Goal: Task Accomplishment & Management: Manage account settings

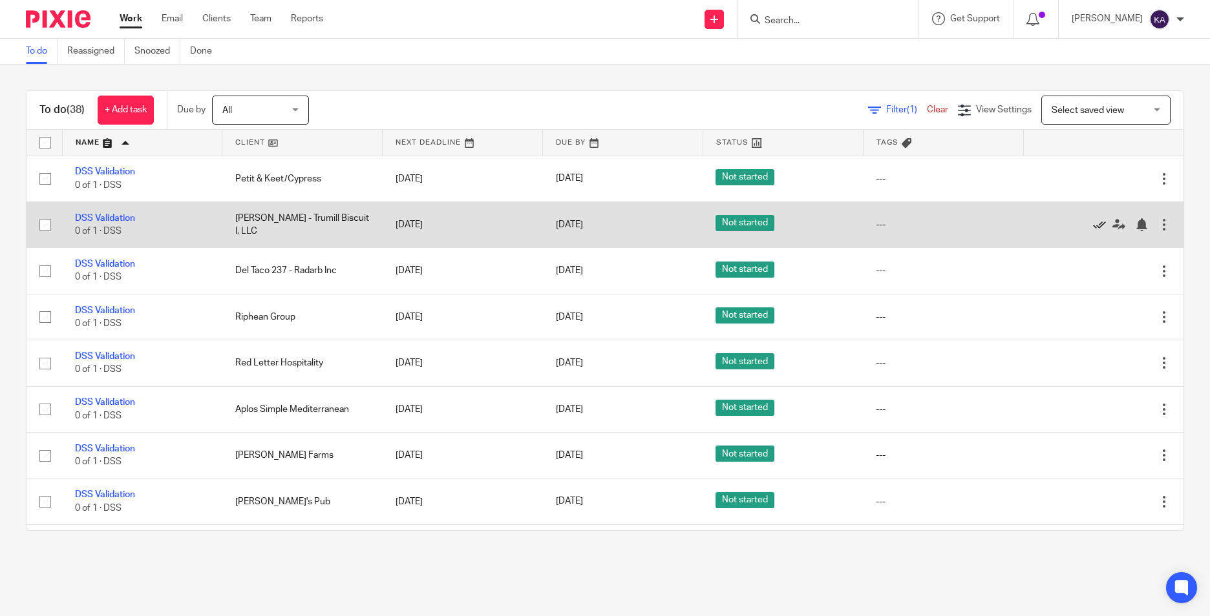
click at [1093, 222] on icon at bounding box center [1099, 224] width 13 height 13
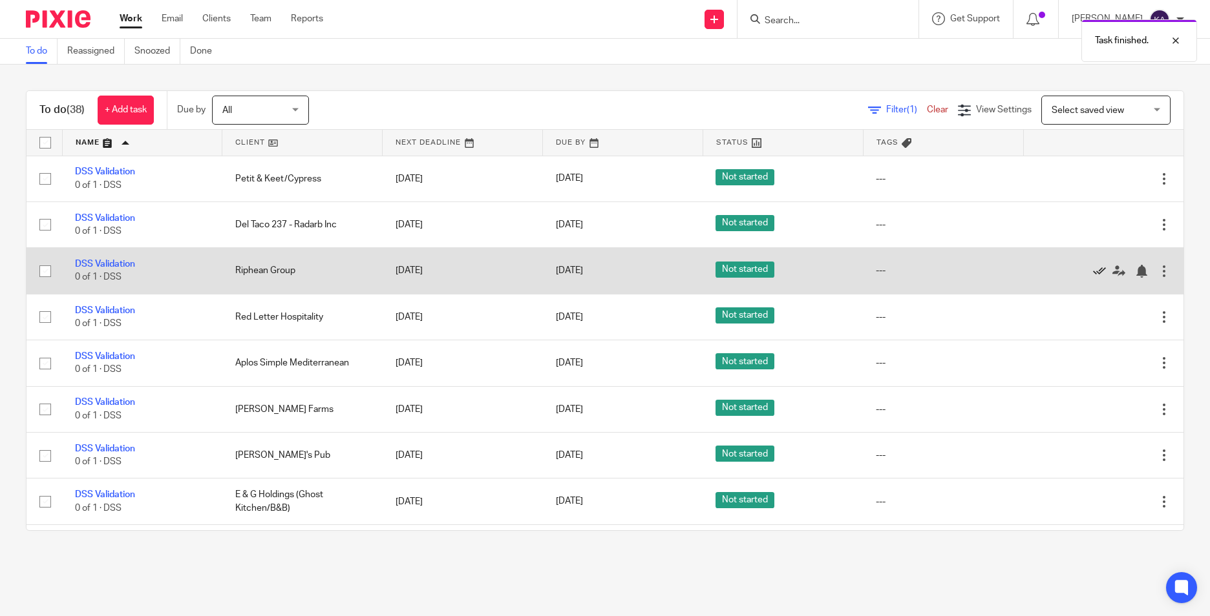
click at [1093, 271] on icon at bounding box center [1099, 271] width 13 height 13
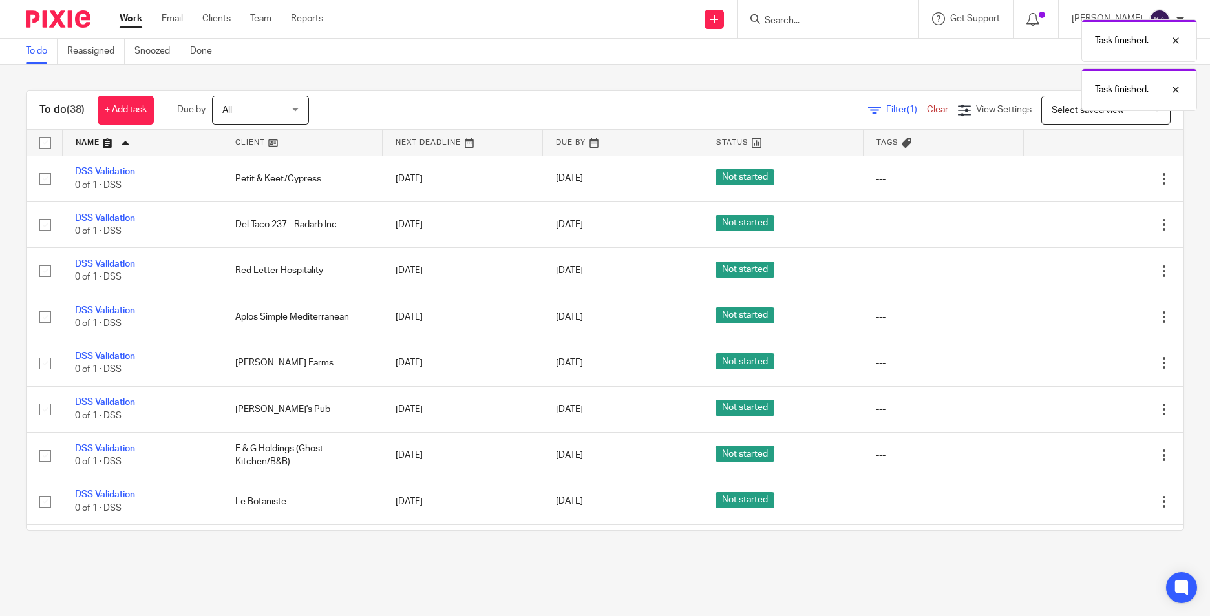
click at [1093, 271] on icon at bounding box center [1099, 271] width 13 height 13
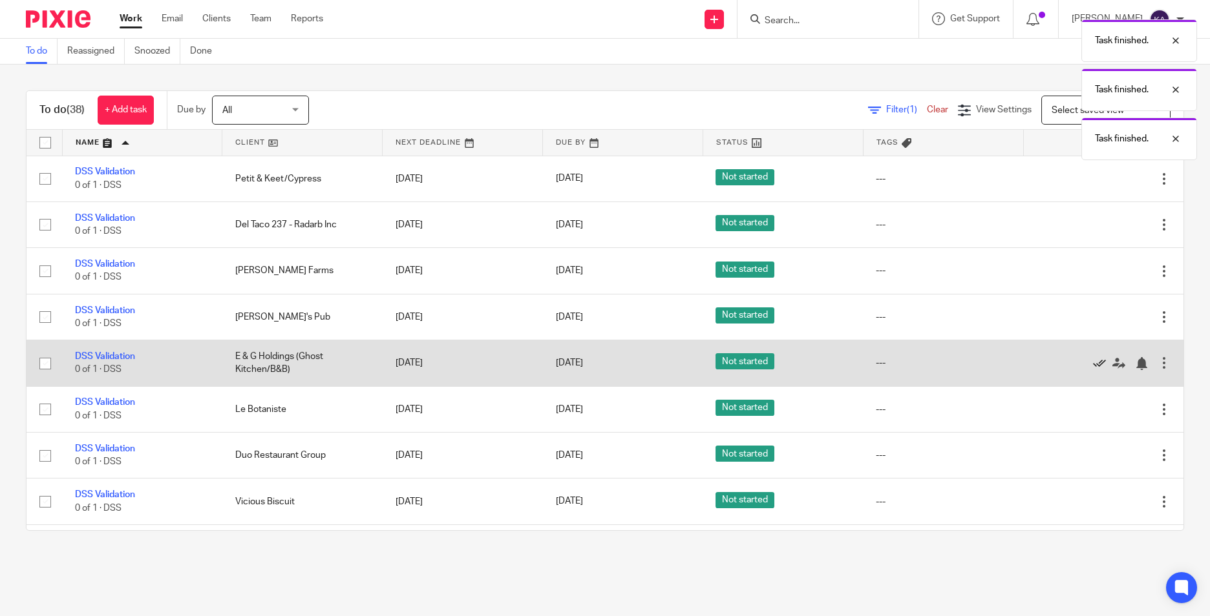
click at [1093, 362] on icon at bounding box center [1099, 363] width 13 height 13
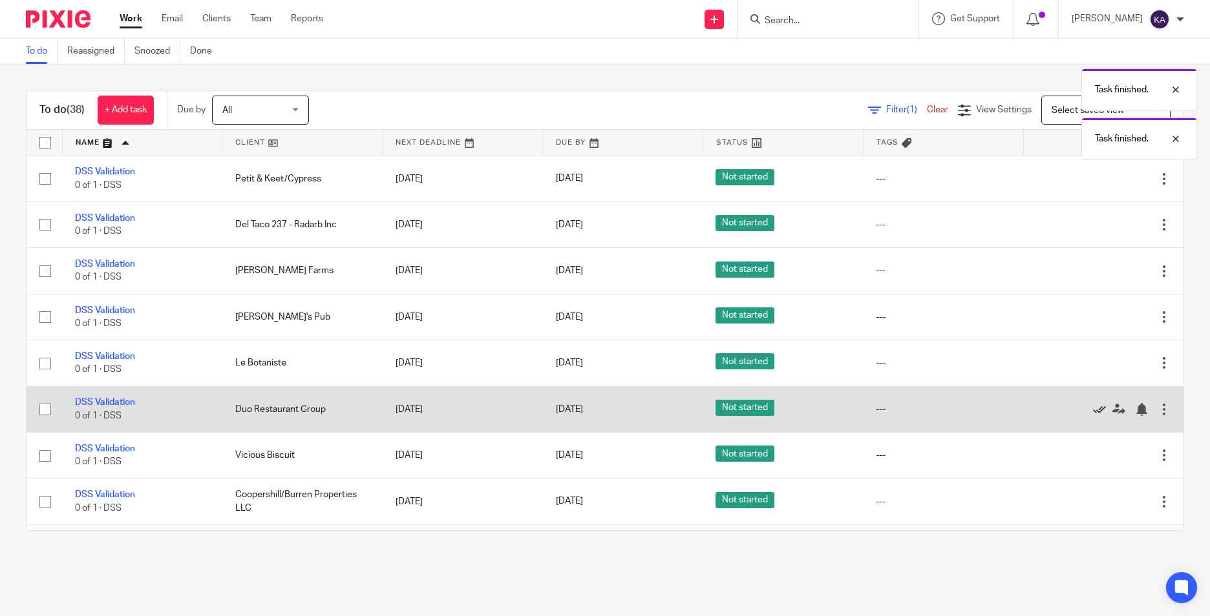
click at [1093, 410] on icon at bounding box center [1099, 409] width 13 height 13
click at [1093, 406] on icon at bounding box center [1099, 409] width 13 height 13
click at [1093, 404] on icon at bounding box center [1099, 409] width 13 height 13
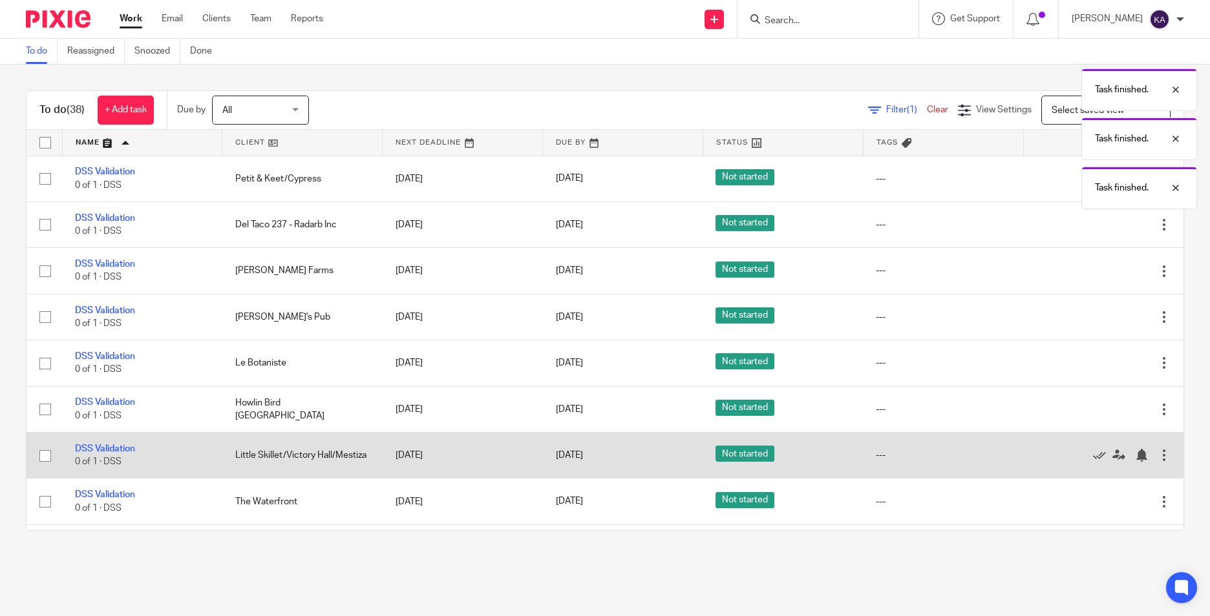
scroll to position [65, 0]
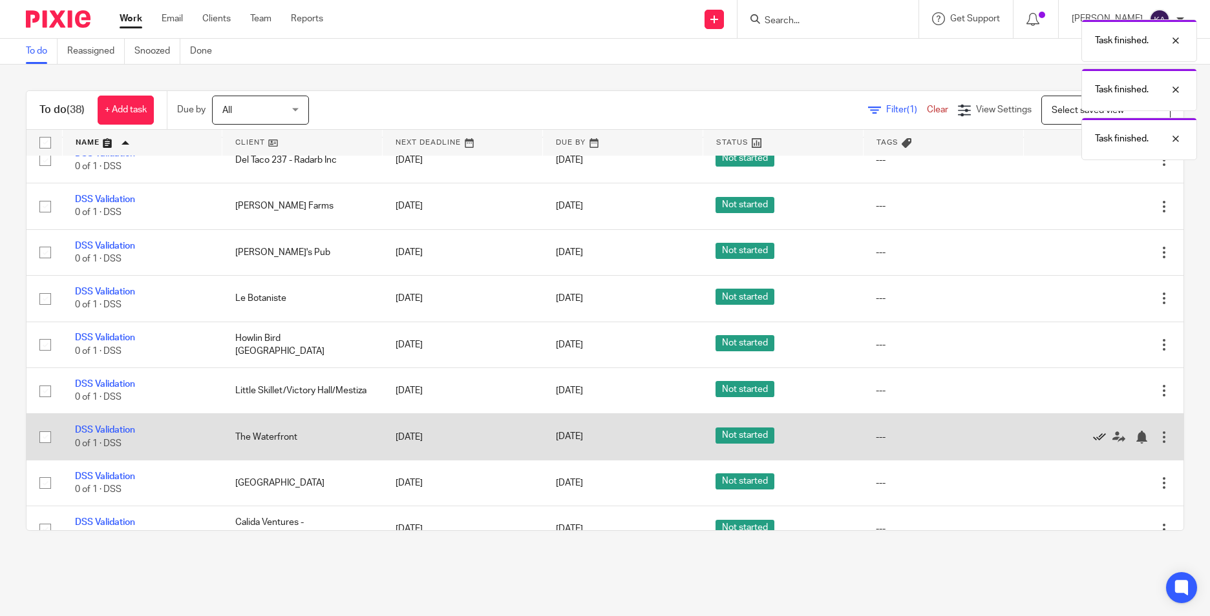
click at [1093, 432] on icon at bounding box center [1099, 437] width 13 height 13
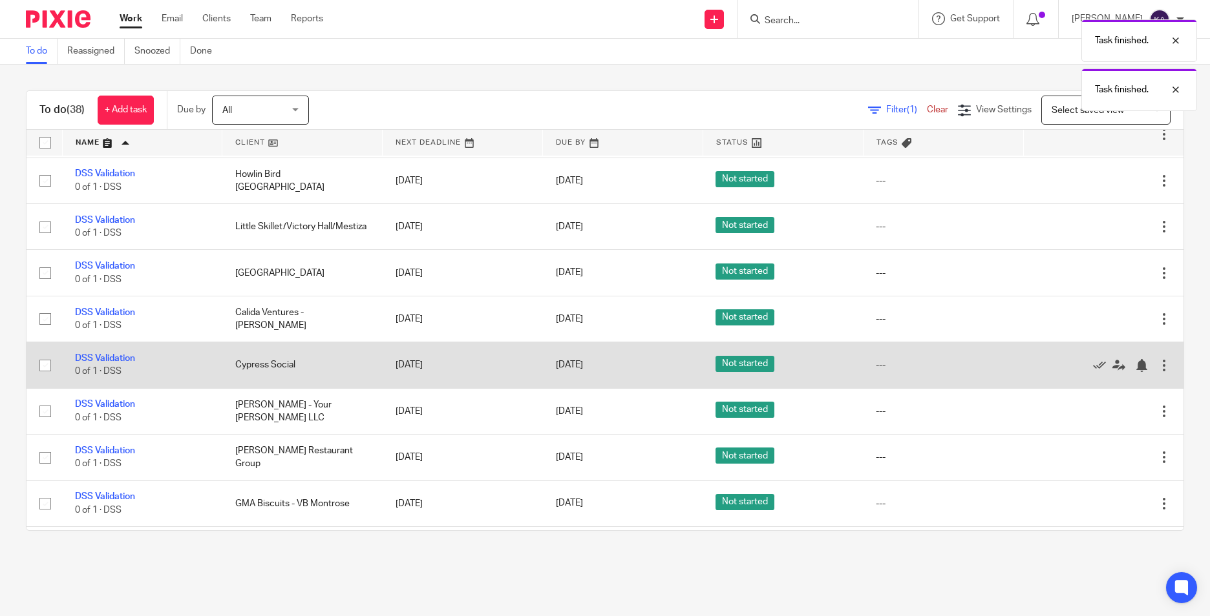
scroll to position [258, 0]
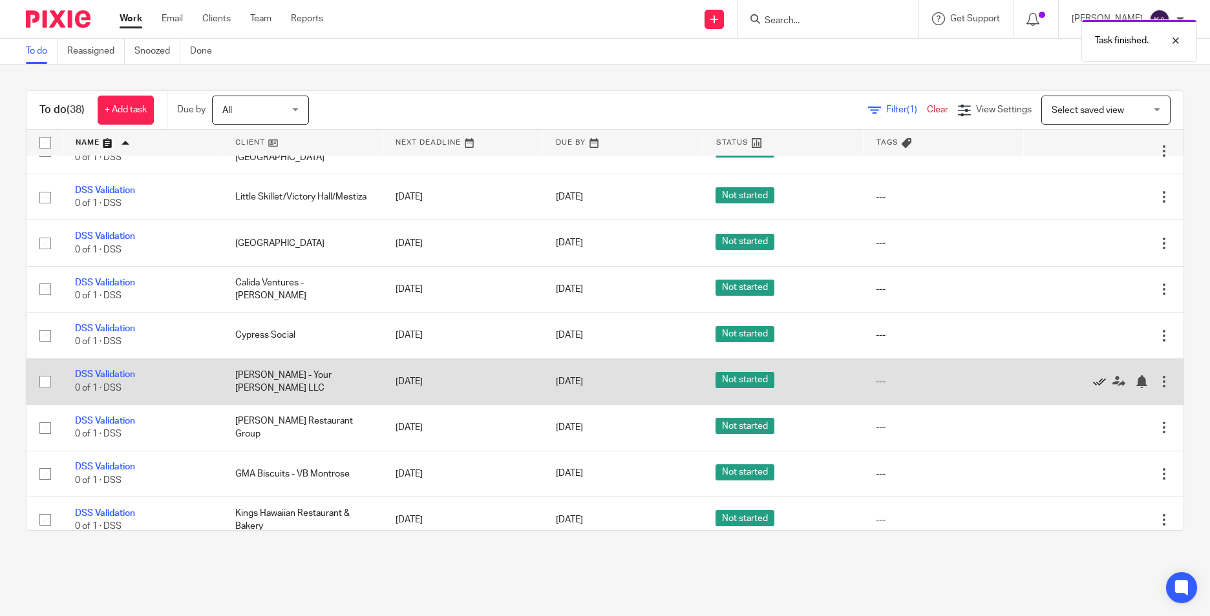
click at [1093, 383] on icon at bounding box center [1099, 381] width 13 height 13
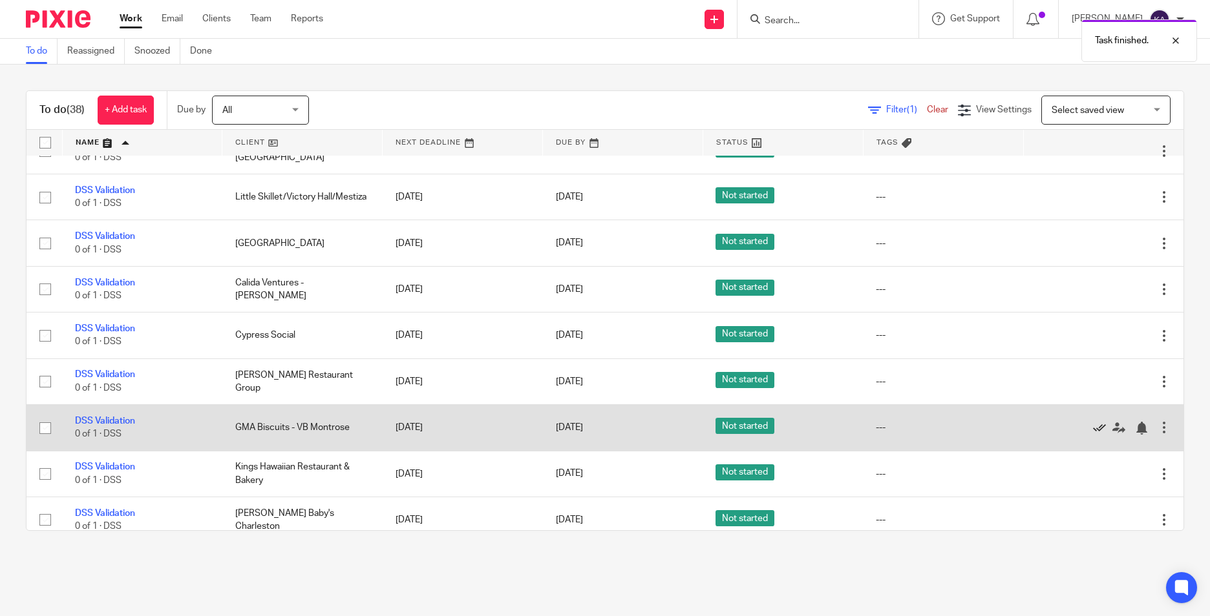
click at [1093, 430] on icon at bounding box center [1099, 428] width 13 height 13
click at [1093, 428] on icon at bounding box center [1099, 428] width 13 height 13
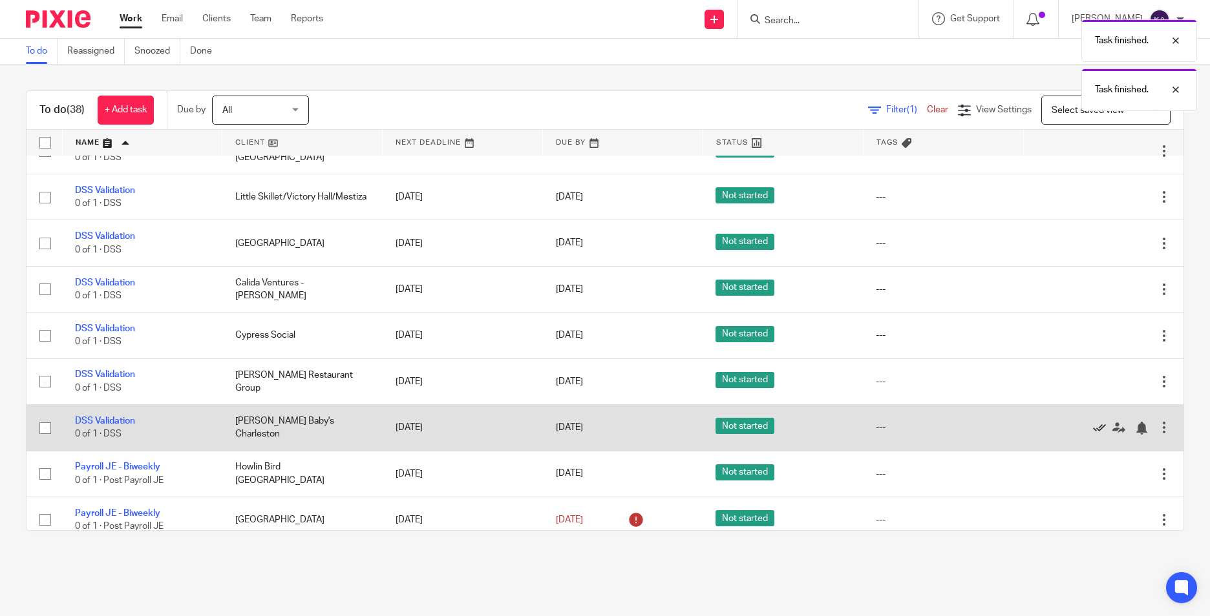
click at [1093, 426] on icon at bounding box center [1099, 428] width 13 height 13
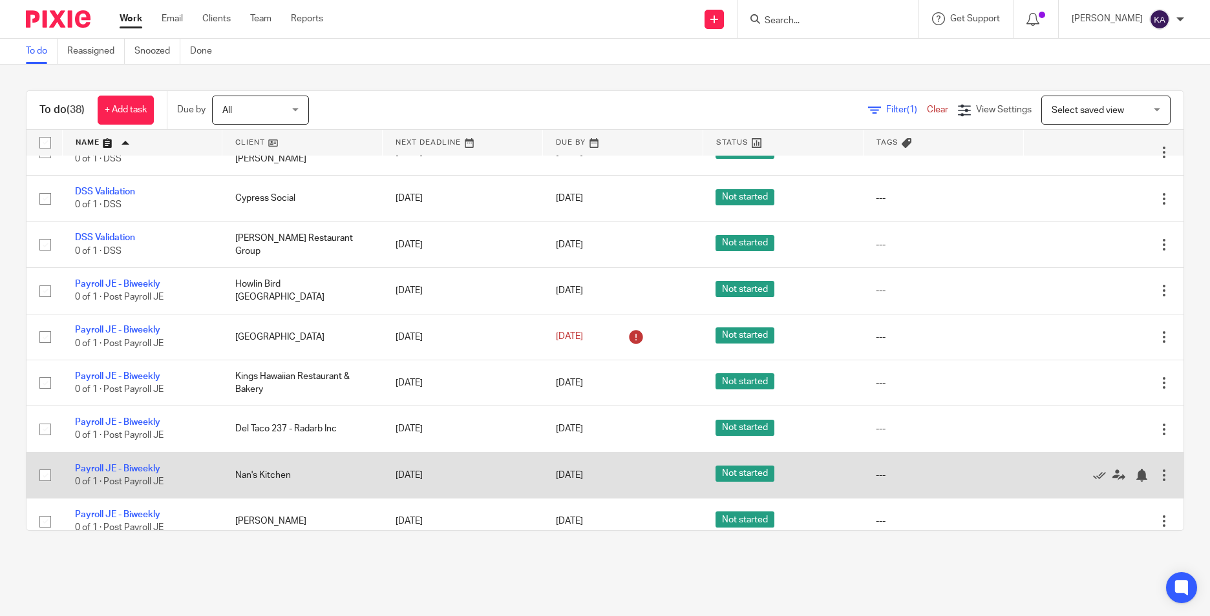
scroll to position [520, 0]
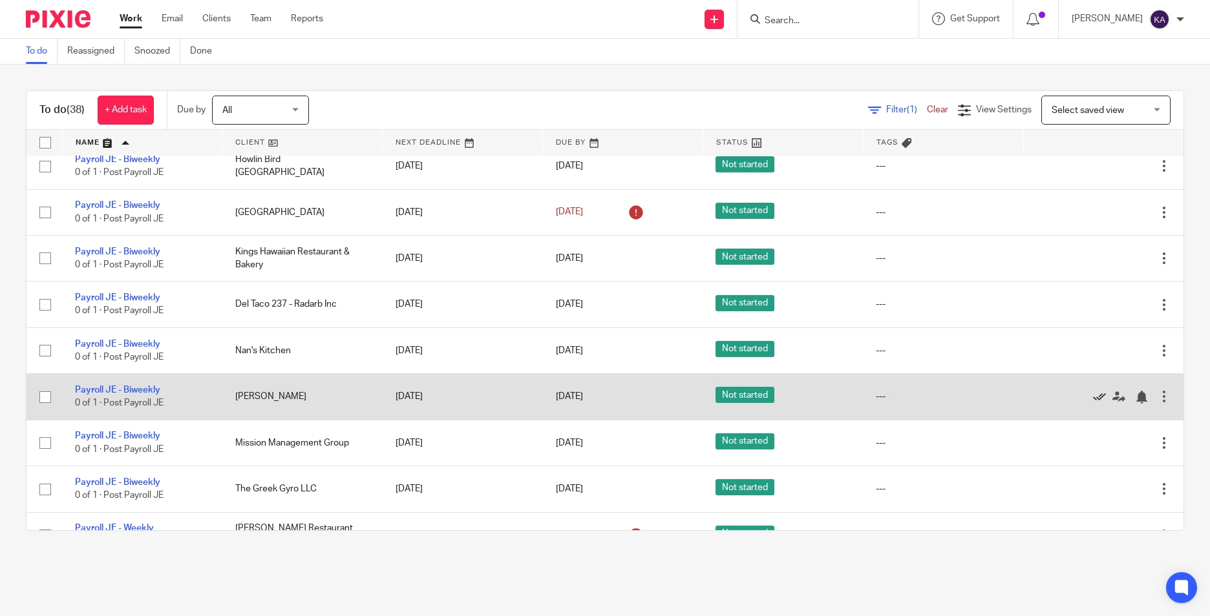
click at [1093, 397] on icon at bounding box center [1099, 397] width 13 height 13
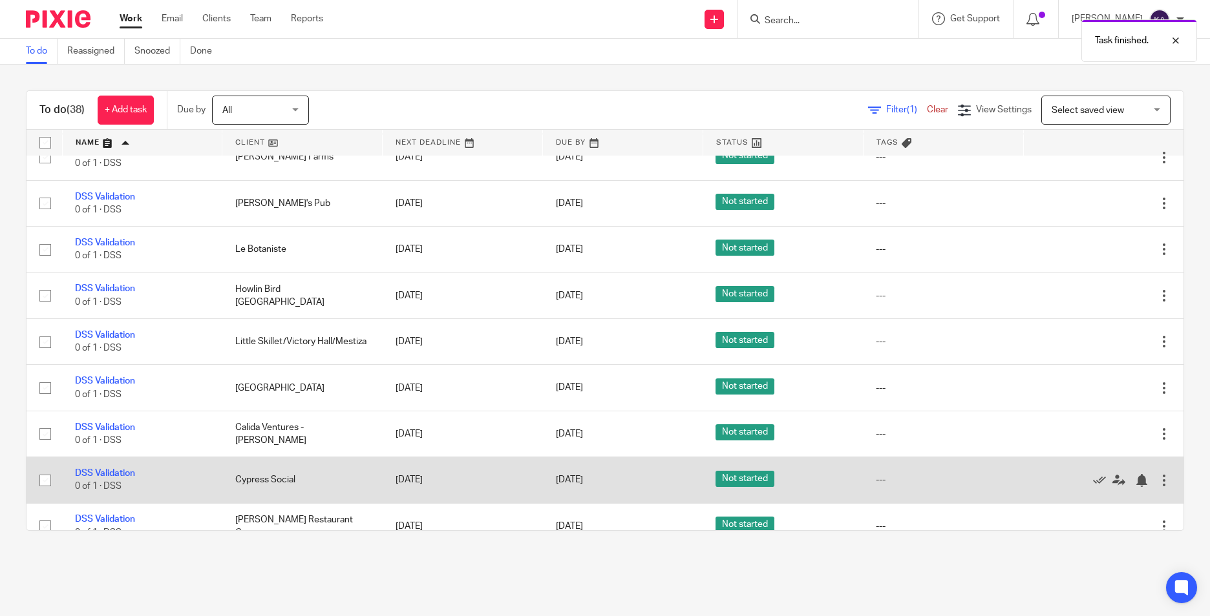
scroll to position [0, 0]
